Goal: Task Accomplishment & Management: Manage account settings

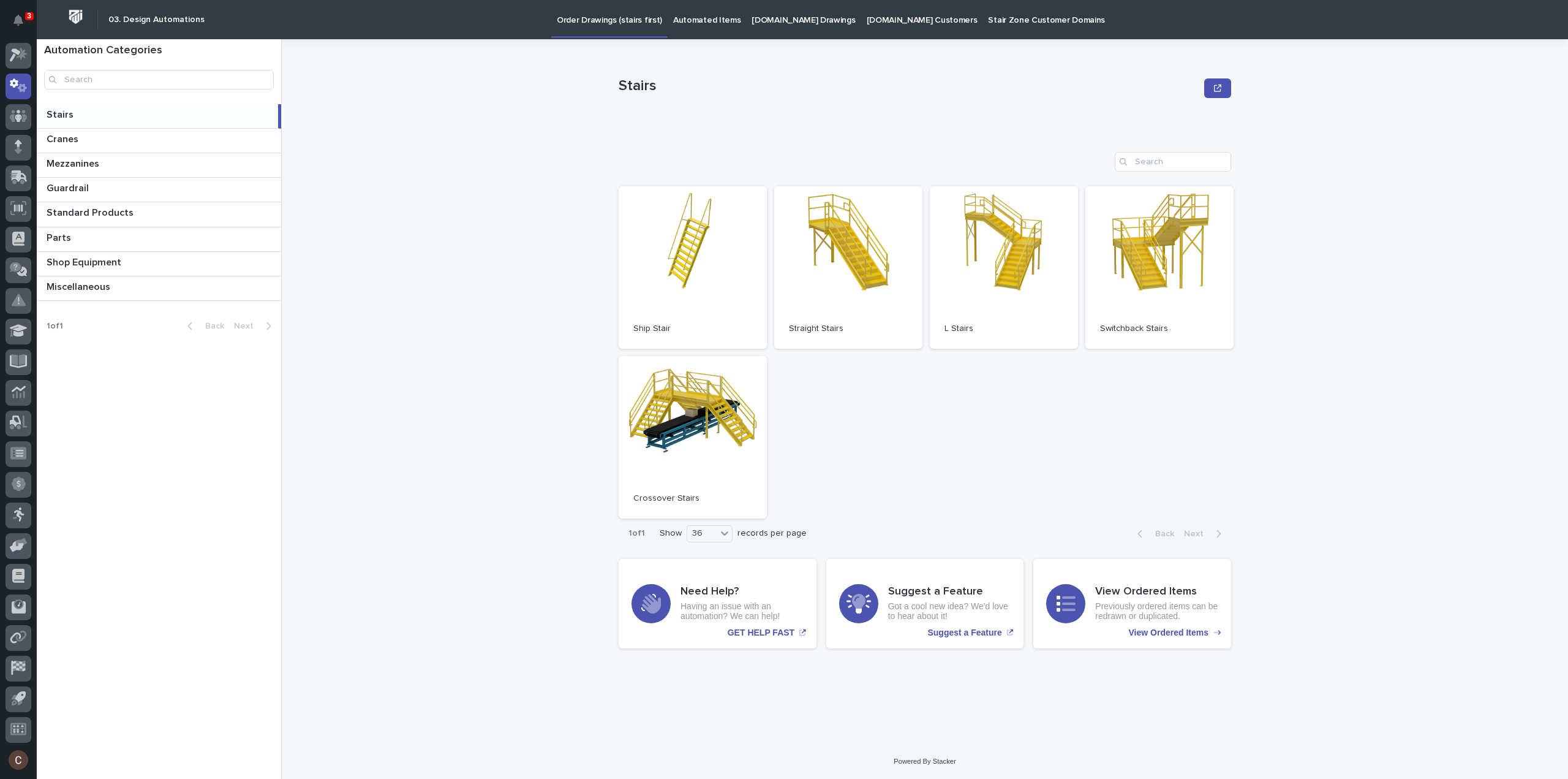
click at [994, 391] on div "Open Ship Stair Open Straight Stairs Open L Stairs Open Switchback Stairs Open …" at bounding box center [924, 352] width 612 height 332
click at [837, 298] on link "Open" at bounding box center [848, 267] width 149 height 162
click at [699, 275] on link "Open" at bounding box center [692, 267] width 149 height 162
click at [853, 255] on link "Open" at bounding box center [848, 267] width 149 height 162
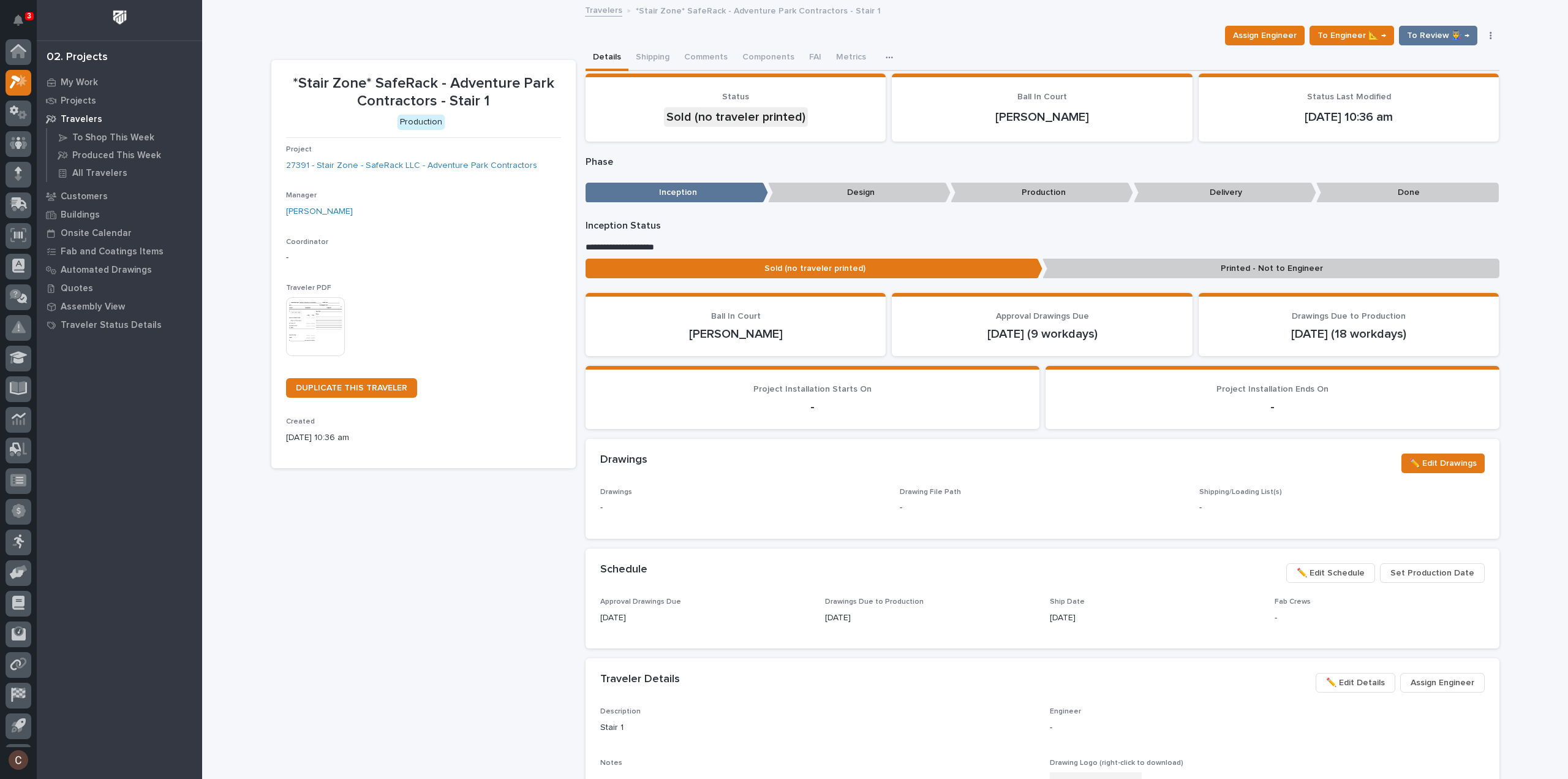
scroll to position [27, 0]
click at [1349, 36] on span "To Engineer 📐 →" at bounding box center [1352, 35] width 68 height 15
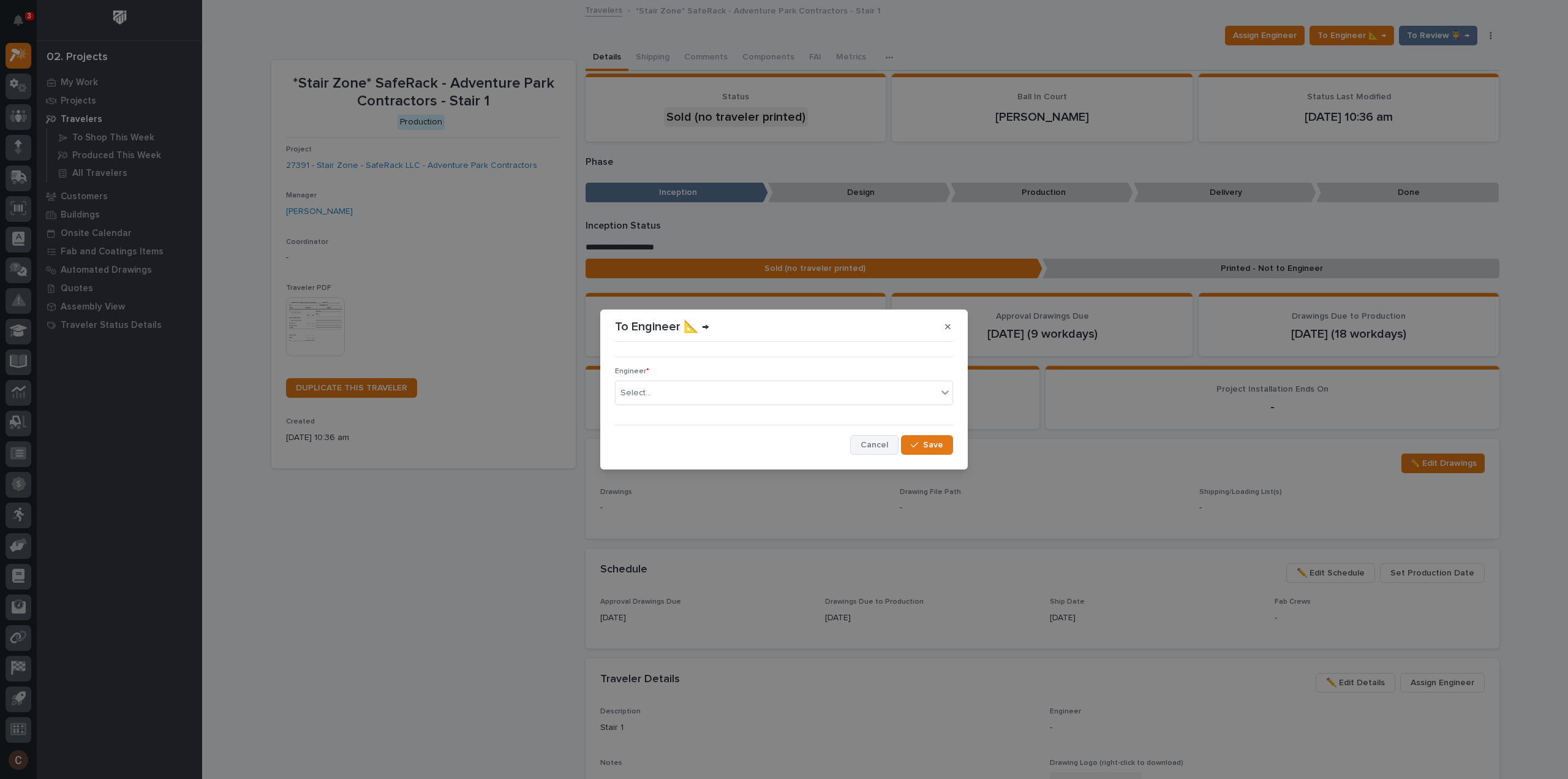
click at [874, 446] on span "Cancel" at bounding box center [874, 445] width 28 height 11
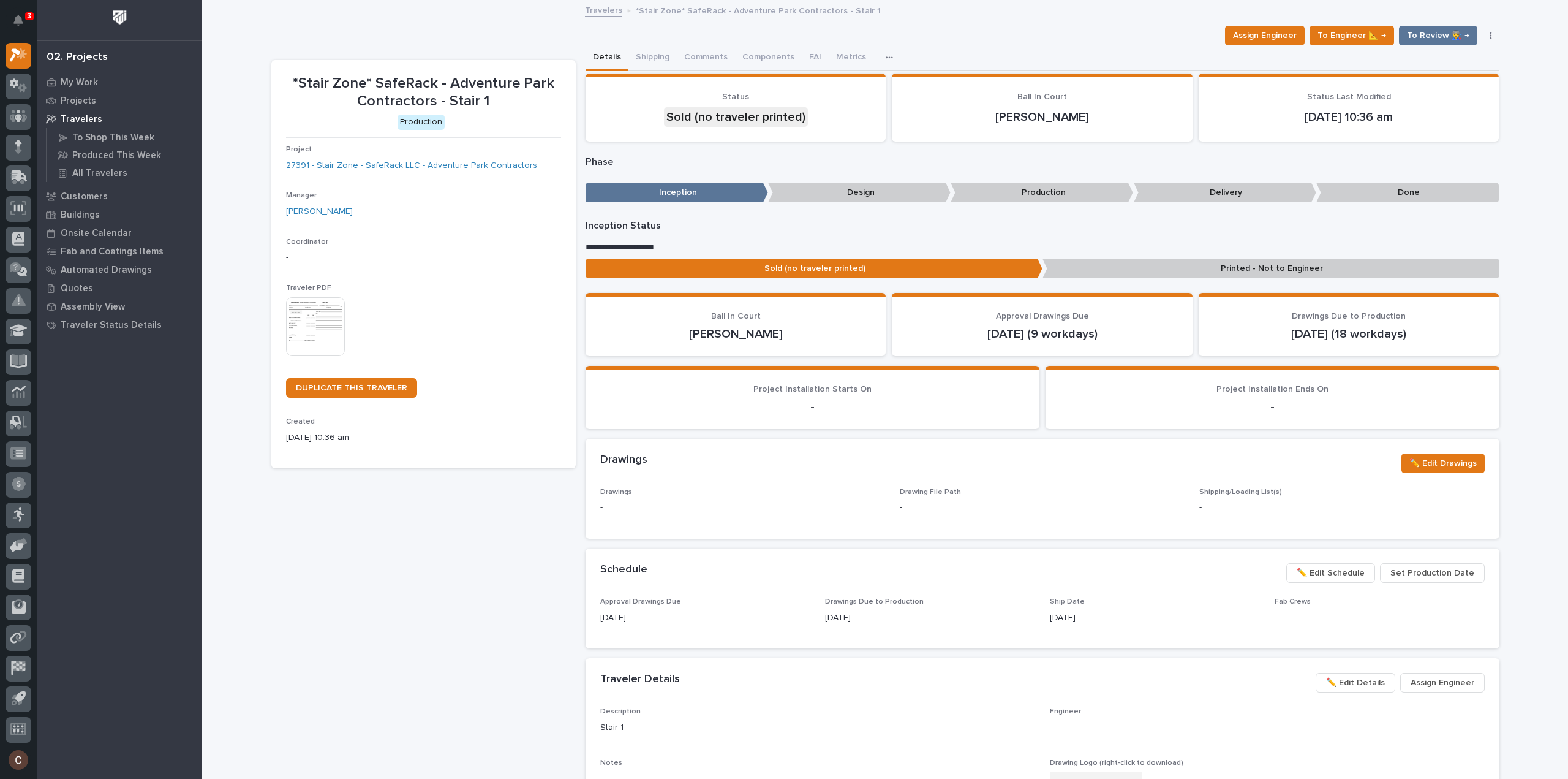
click at [386, 164] on link "27391 - Stair Zone - SafeRack LLC - Adventure Park Contractors" at bounding box center [411, 165] width 251 height 13
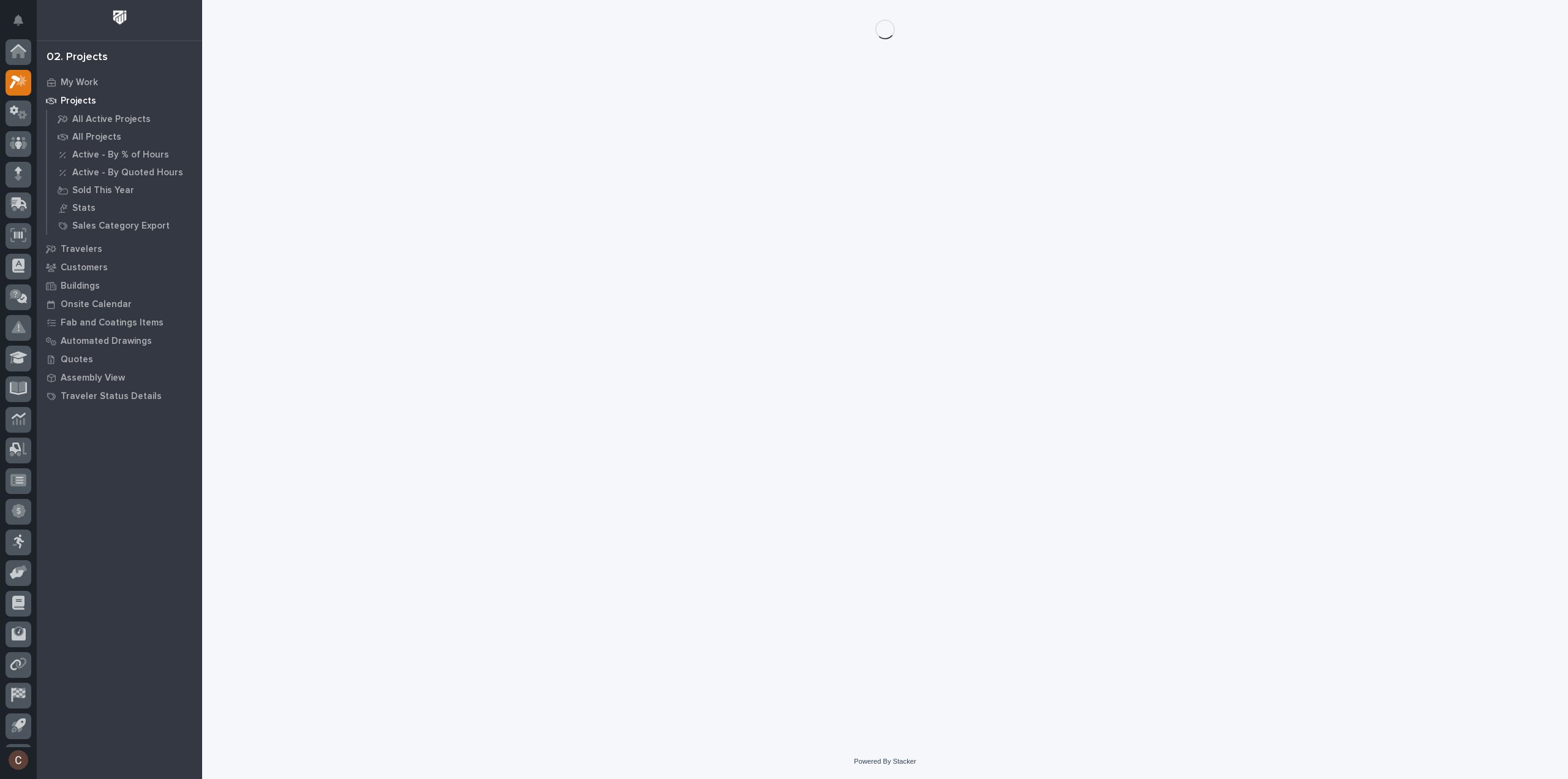
scroll to position [27, 0]
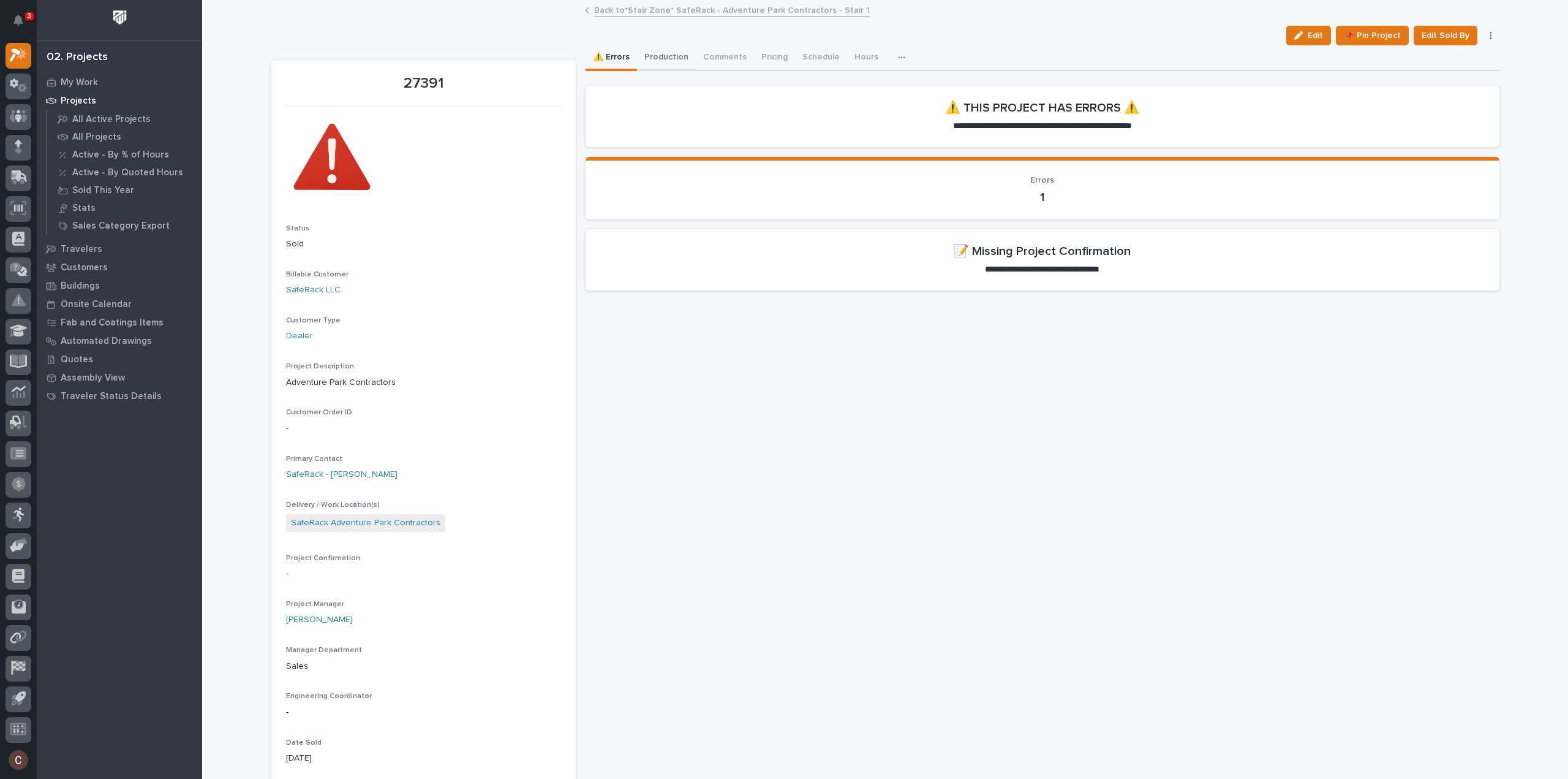
click at [660, 54] on button "Production" at bounding box center [667, 58] width 59 height 26
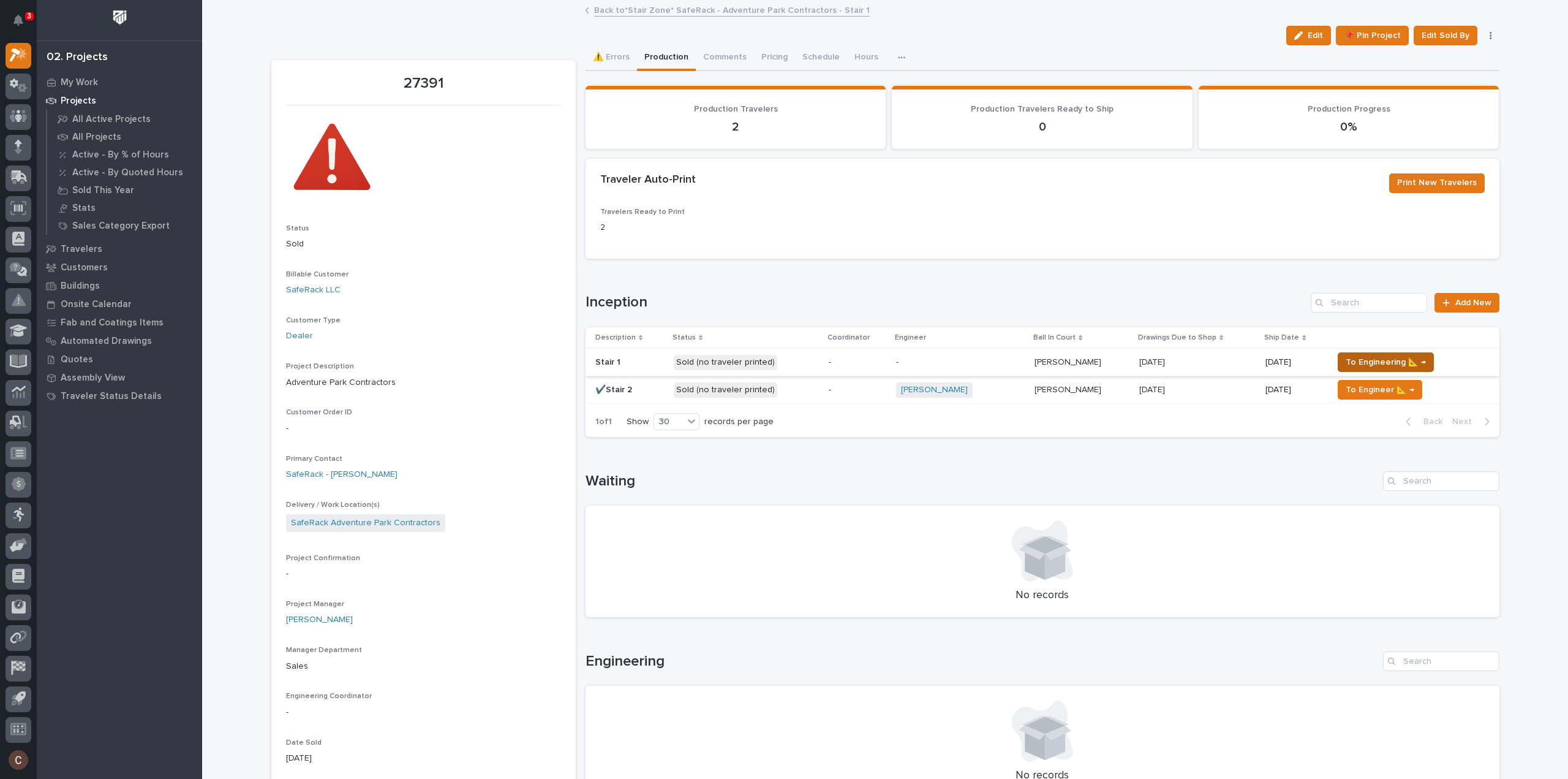
click at [1374, 361] on span "To Engineering 📐 →" at bounding box center [1385, 362] width 80 height 15
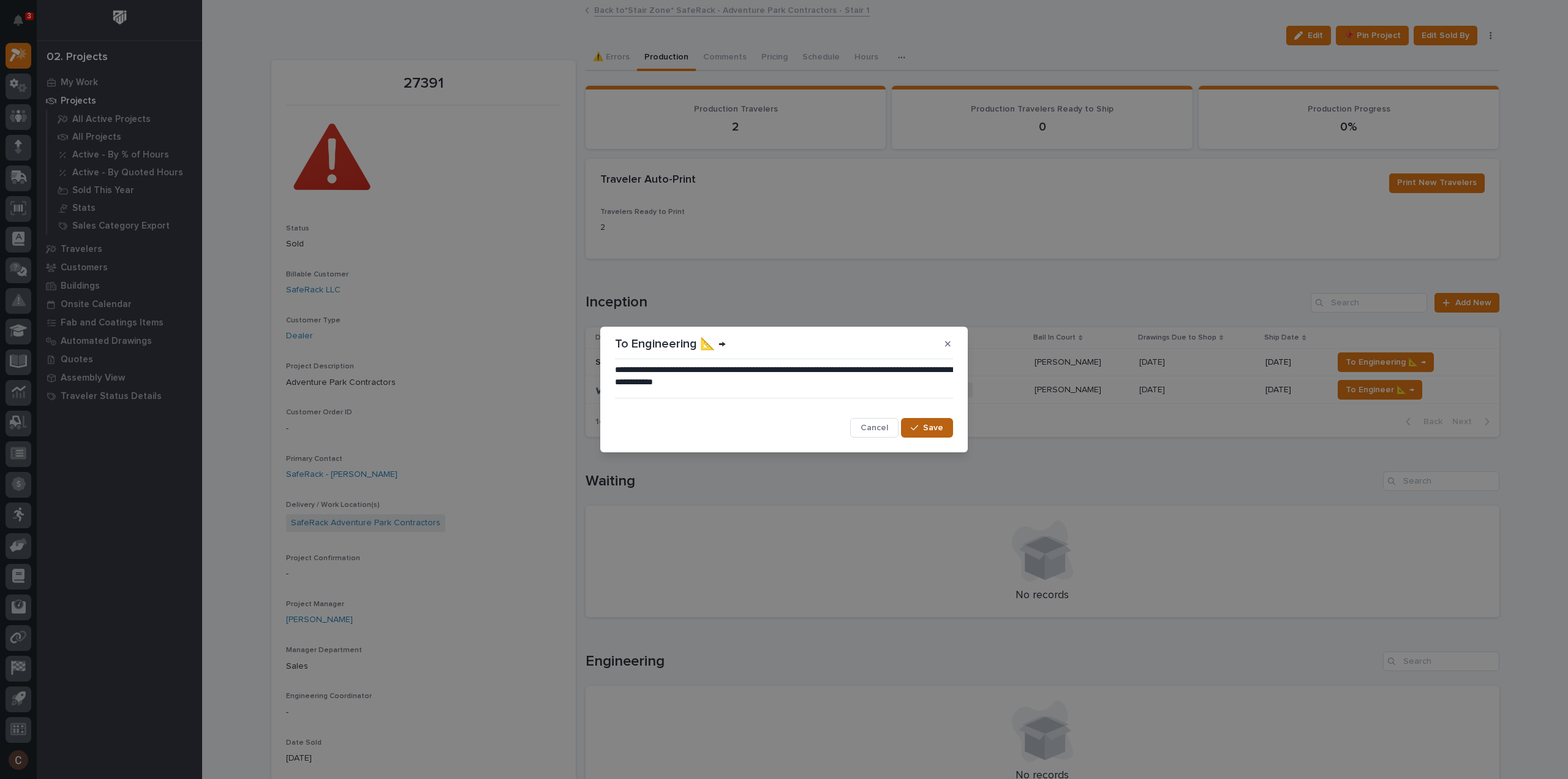
click at [931, 427] on span "Save" at bounding box center [933, 428] width 20 height 11
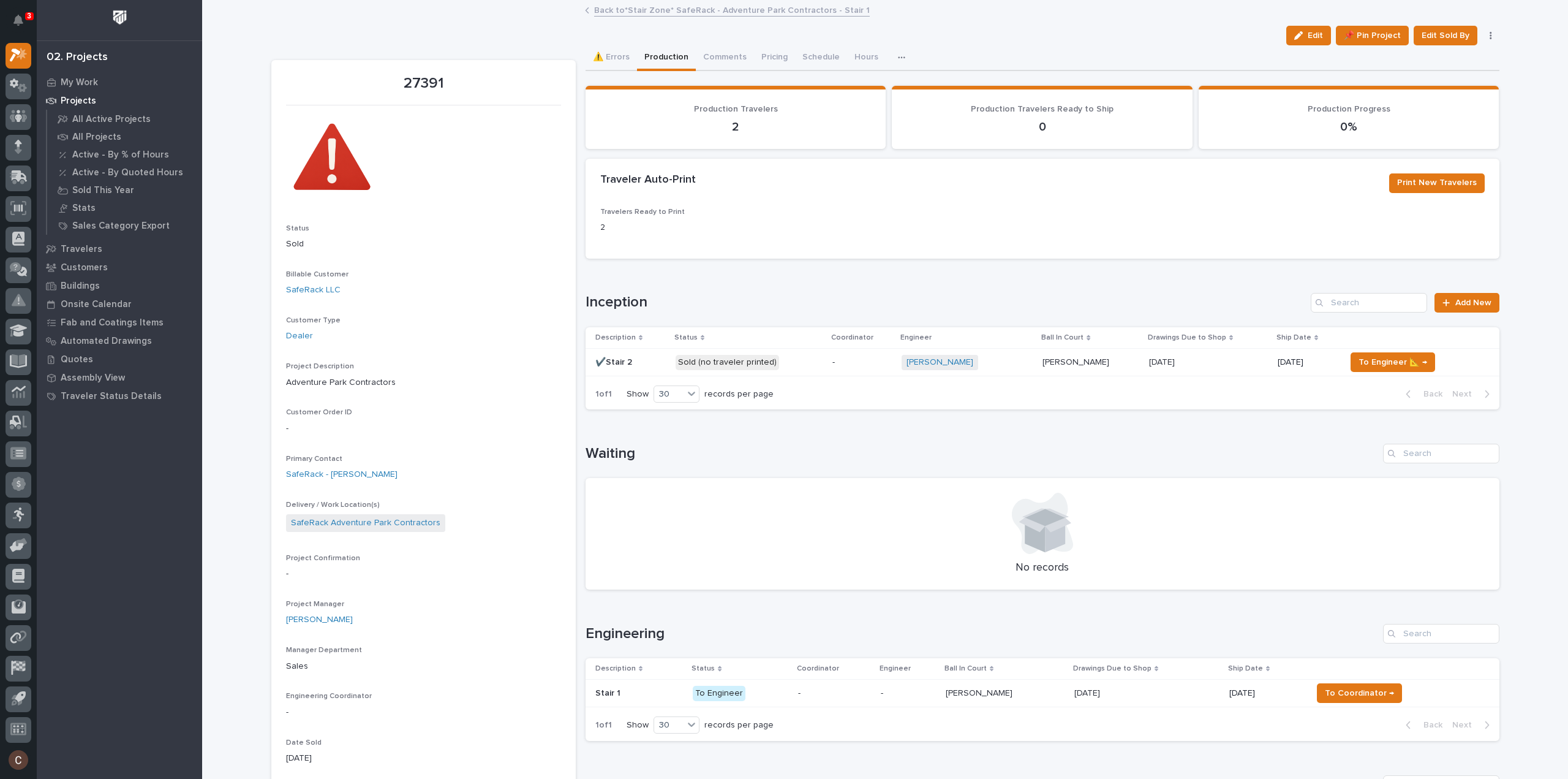
click at [1297, 34] on icon "button" at bounding box center [1298, 36] width 8 height 8
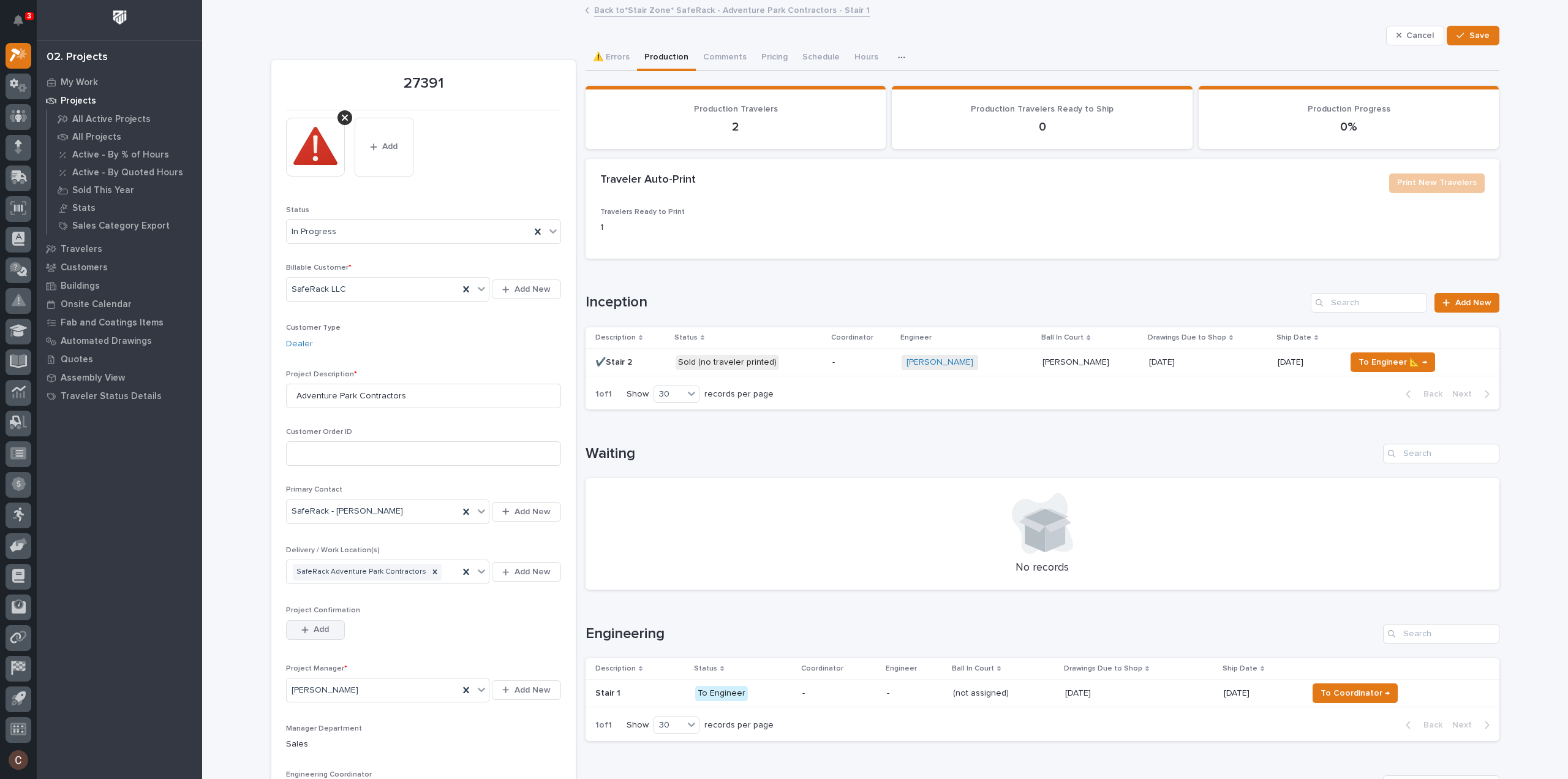
click at [306, 628] on div "button" at bounding box center [307, 630] width 13 height 8
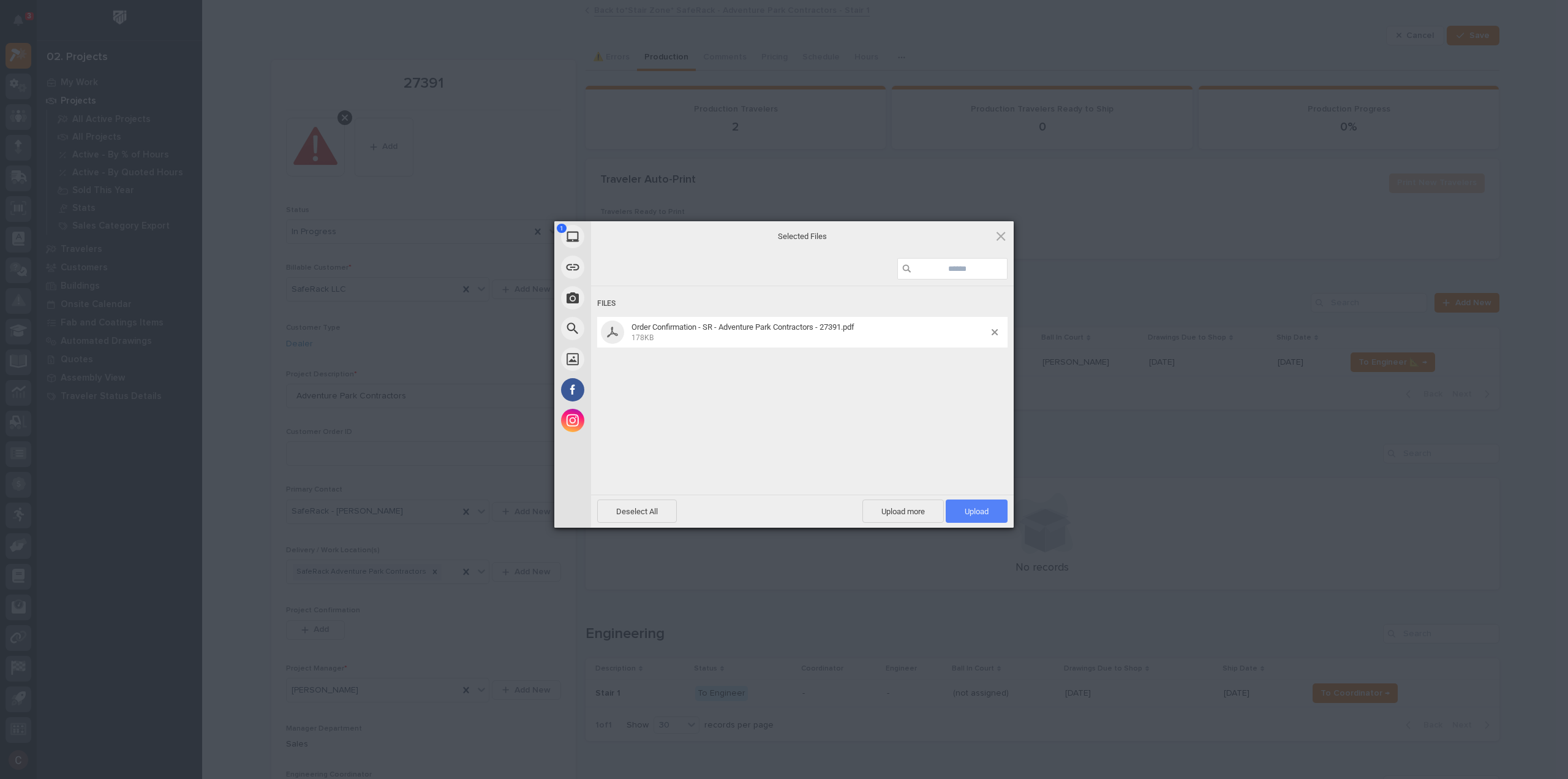
click at [987, 508] on span "Upload 1" at bounding box center [977, 510] width 24 height 9
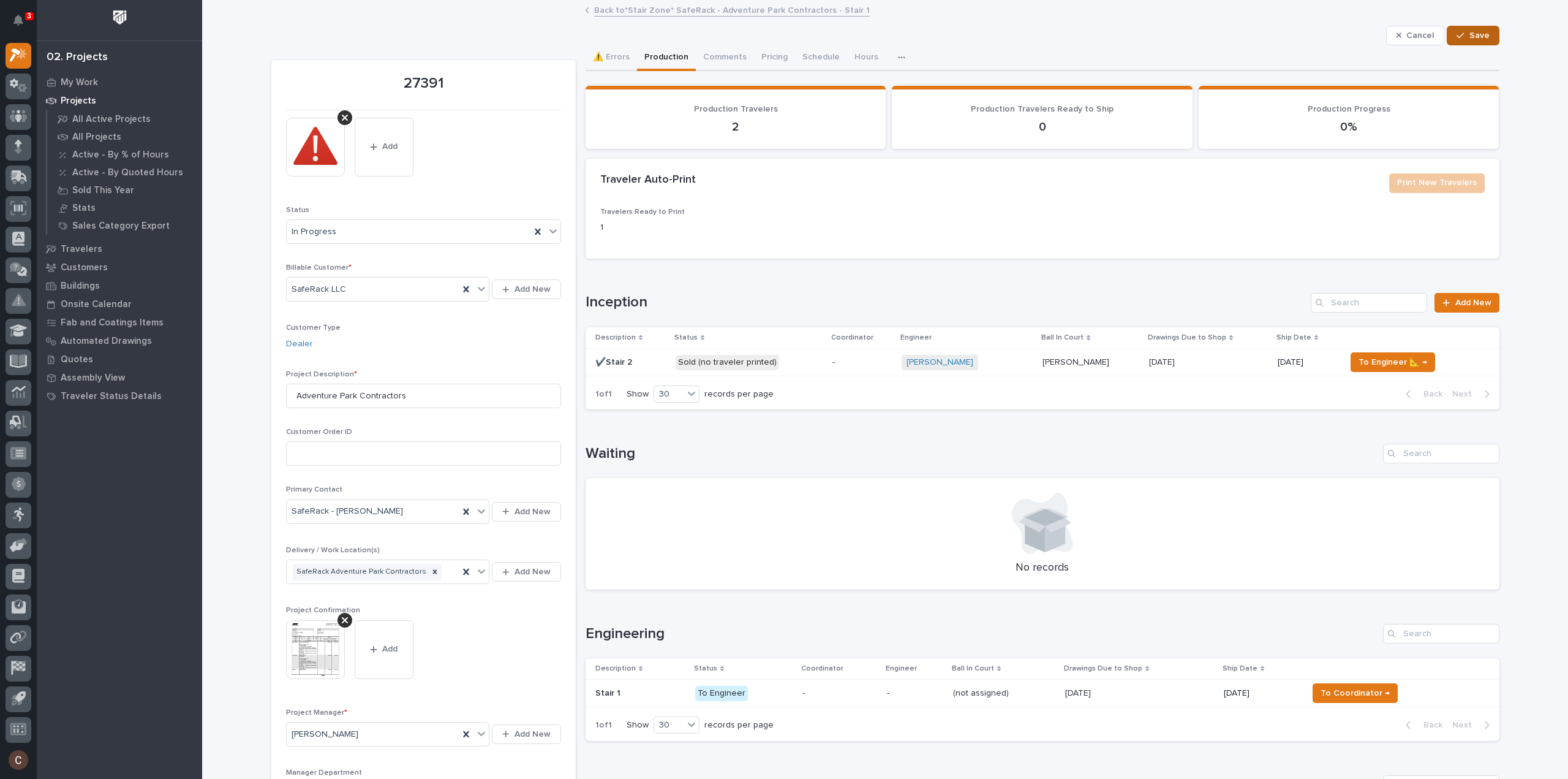
click at [1472, 33] on span "Save" at bounding box center [1479, 36] width 20 height 11
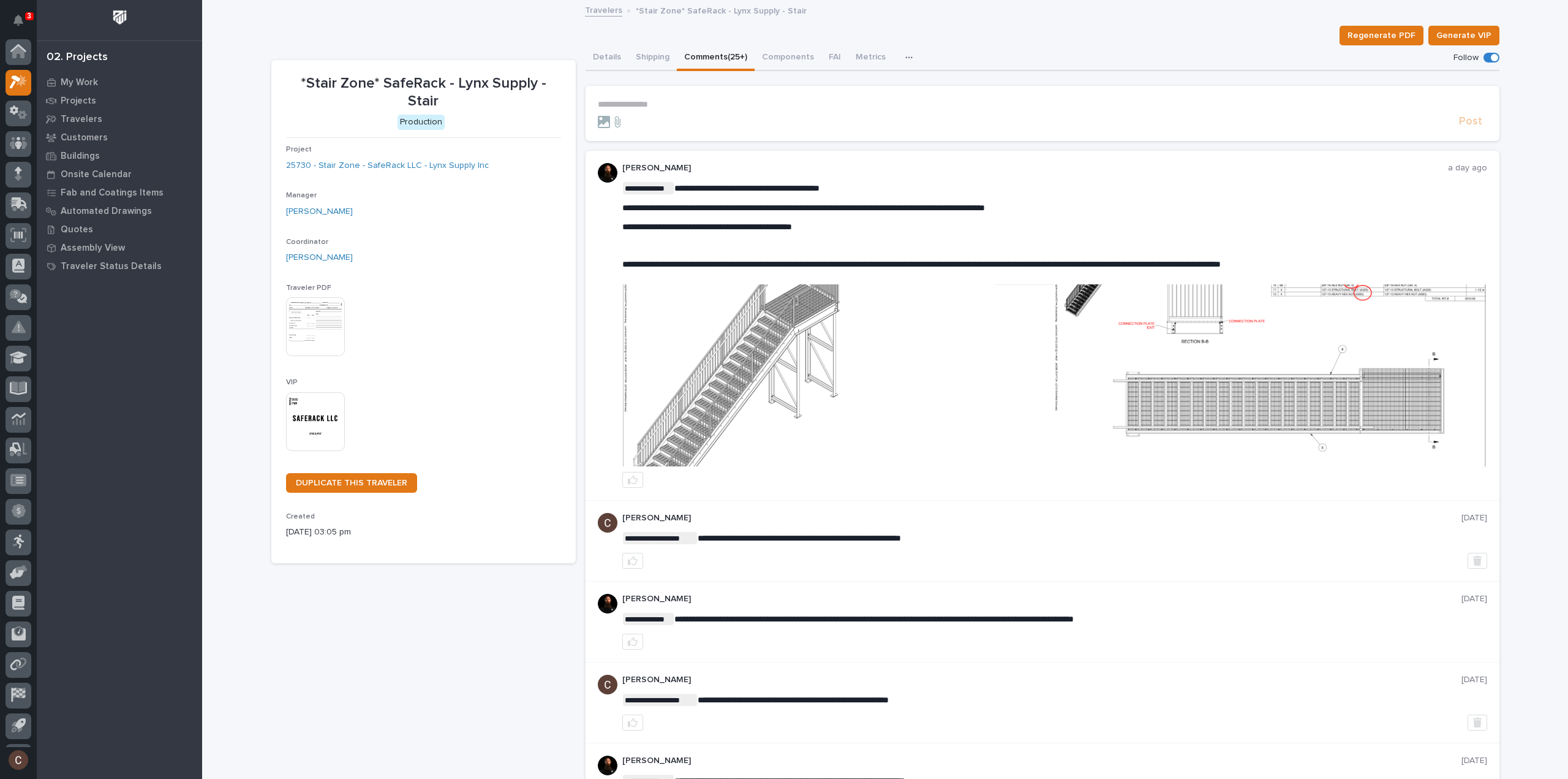
scroll to position [27, 0]
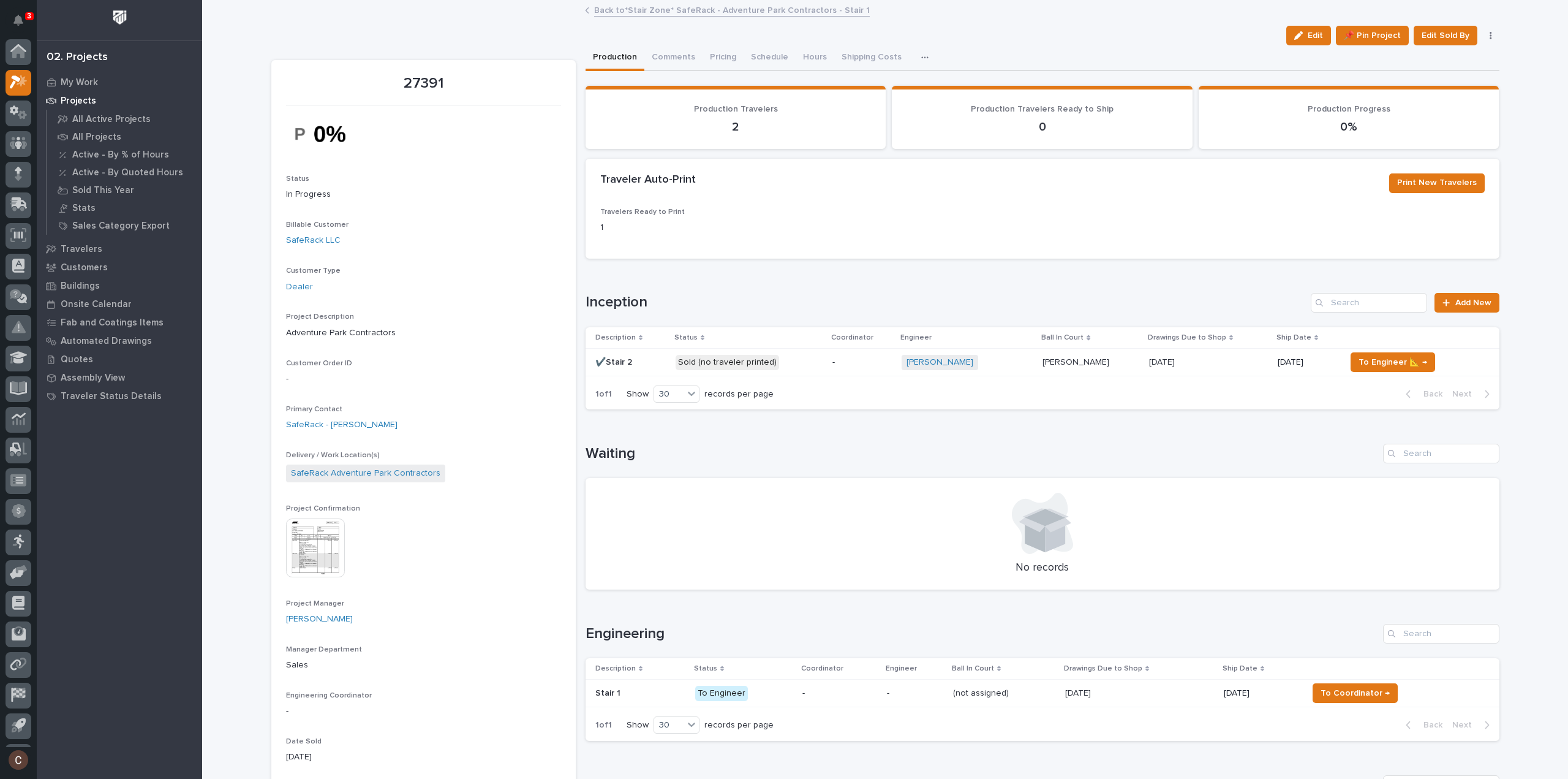
scroll to position [27, 0]
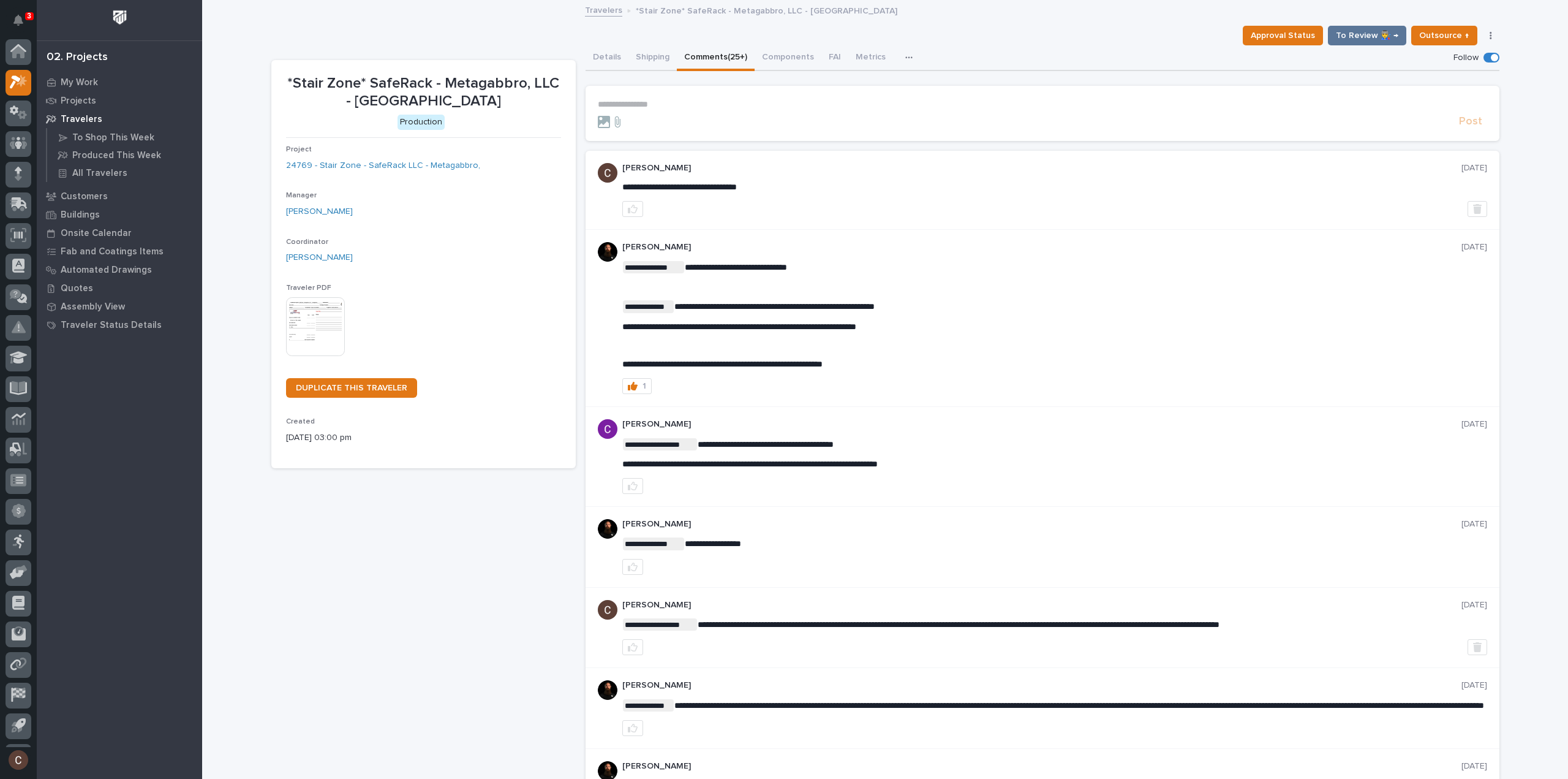
scroll to position [27, 0]
